Goal: Information Seeking & Learning: Learn about a topic

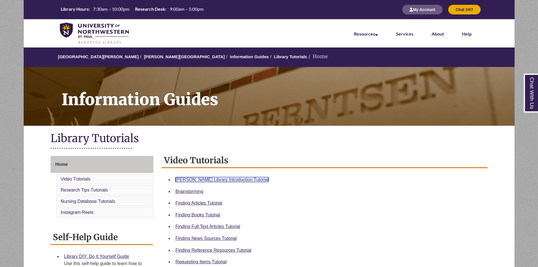
click at [243, 181] on link "Berntsen Library Introduction Tutorial" at bounding box center [221, 179] width 93 height 5
click at [205, 179] on link "Berntsen Library Introduction Tutorial" at bounding box center [221, 179] width 93 height 5
click at [417, 11] on button "My Account" at bounding box center [422, 10] width 40 height 10
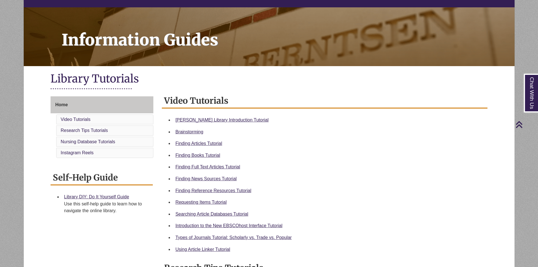
scroll to position [57, 0]
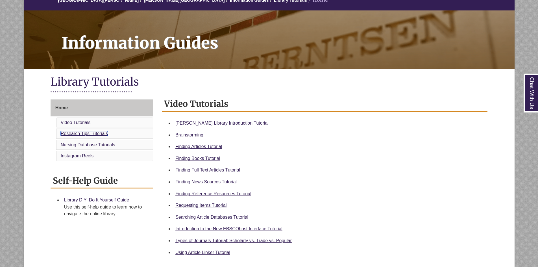
click at [106, 135] on link "Research Tips Tutorials" at bounding box center [84, 133] width 47 height 5
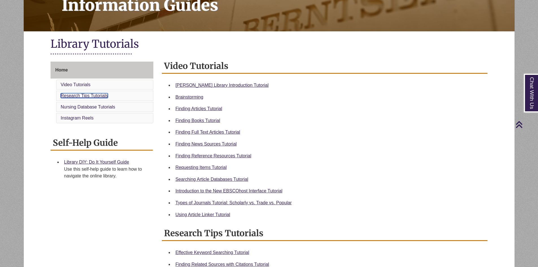
click at [88, 96] on link "Research Tips Tutorials" at bounding box center [84, 95] width 47 height 5
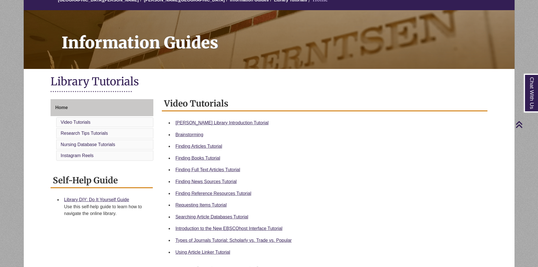
scroll to position [57, 0]
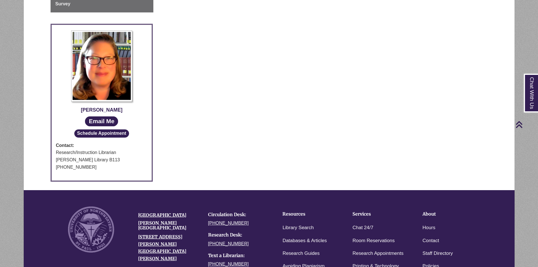
scroll to position [113, 0]
